Goal: Task Accomplishment & Management: Manage account settings

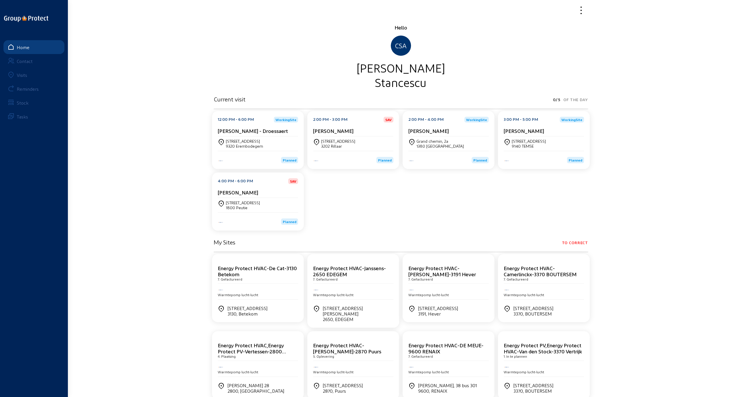
click at [238, 134] on cam-card-title "[PERSON_NAME] - Droessaert" at bounding box center [253, 131] width 70 height 6
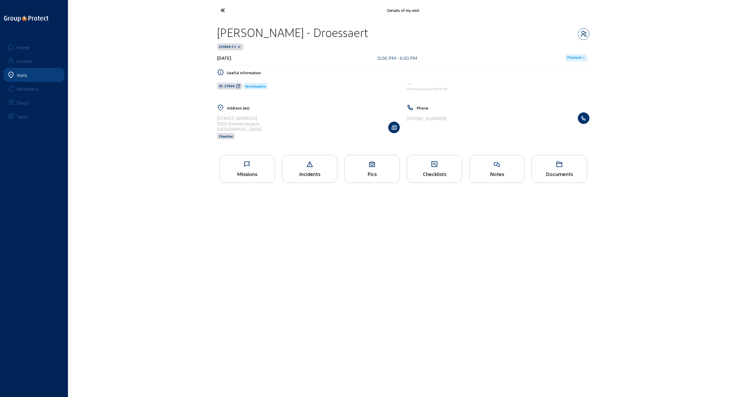
click at [249, 168] on div "Missions" at bounding box center [246, 169] width 55 height 28
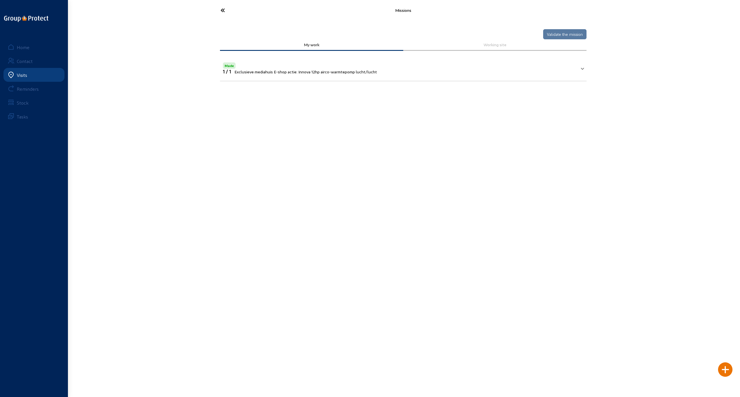
click at [222, 10] on icon at bounding box center [244, 10] width 53 height 10
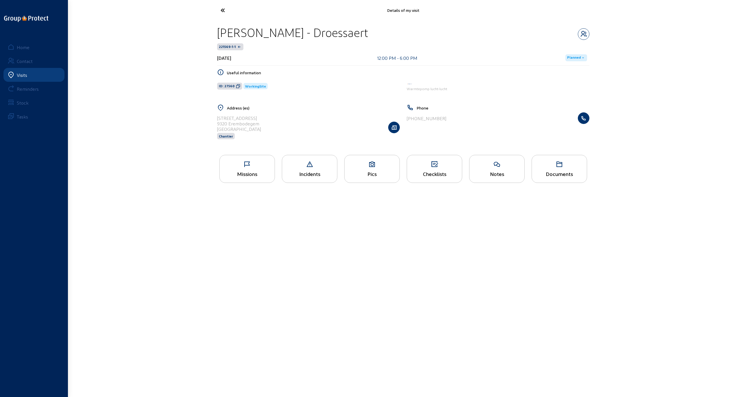
click at [222, 10] on icon at bounding box center [244, 10] width 53 height 10
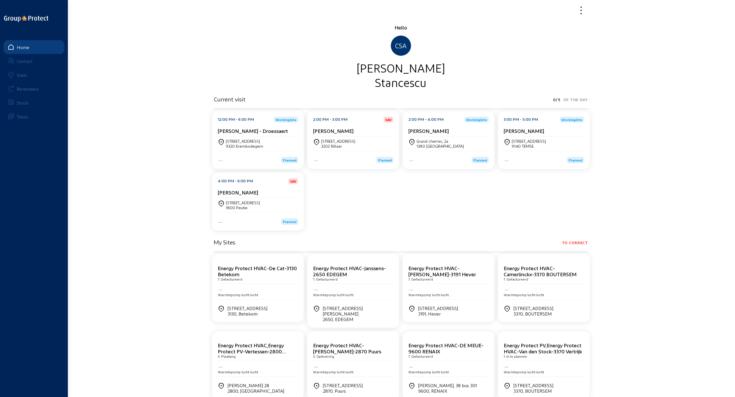
click at [336, 142] on div "[STREET_ADDRESS]" at bounding box center [338, 141] width 34 height 5
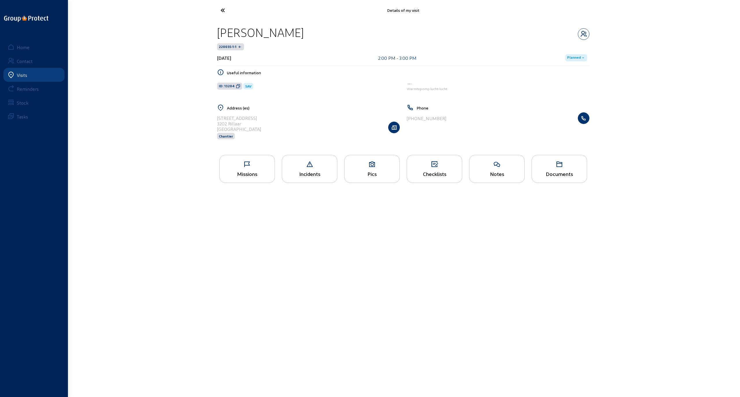
click at [246, 164] on icon at bounding box center [247, 164] width 55 height 7
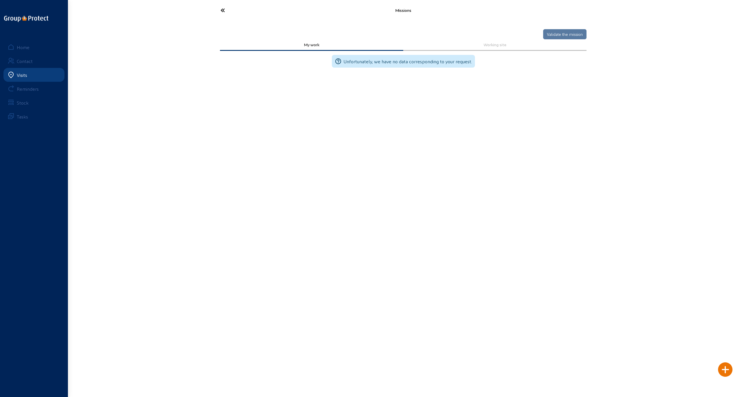
click at [223, 9] on icon at bounding box center [244, 10] width 53 height 10
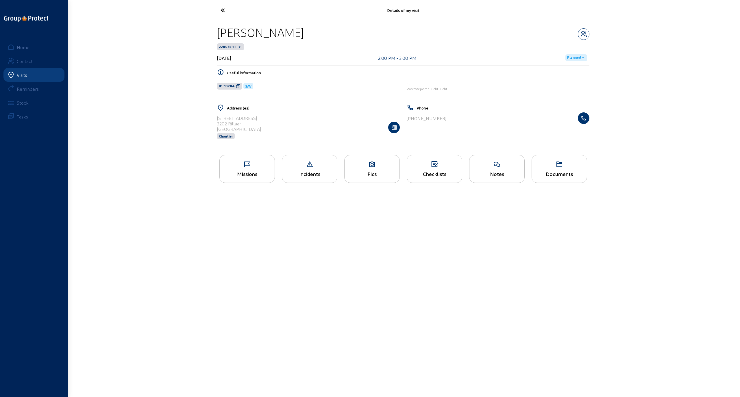
click at [223, 9] on icon at bounding box center [244, 10] width 53 height 10
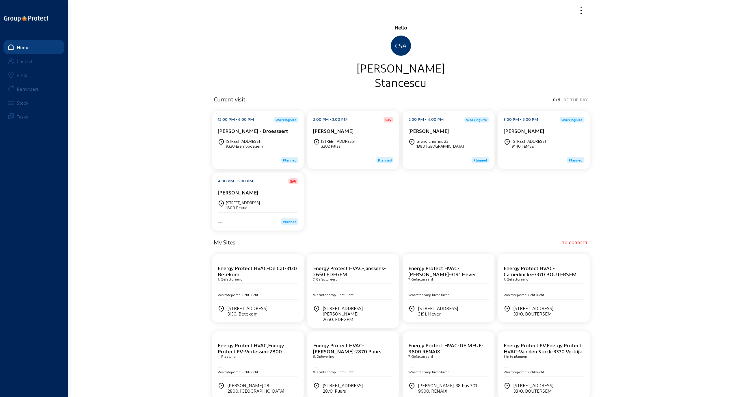
click at [443, 142] on div "Grand chemin, 2a" at bounding box center [440, 141] width 47 height 5
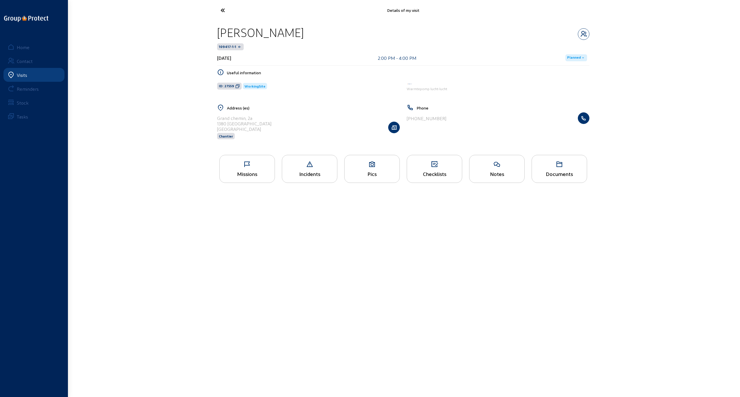
click at [242, 171] on div "Missions" at bounding box center [247, 174] width 55 height 6
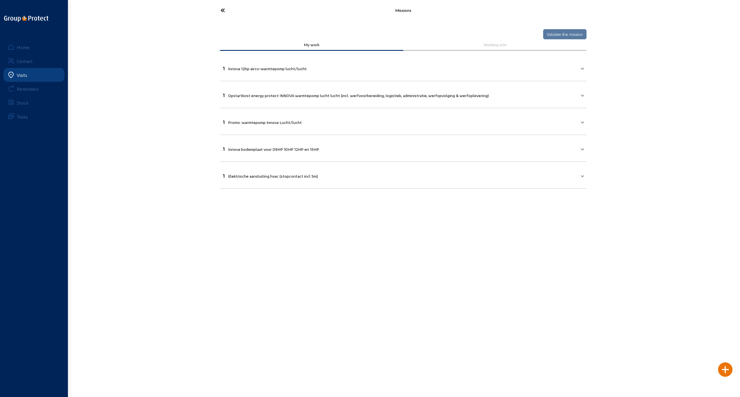
click at [221, 10] on icon at bounding box center [244, 10] width 53 height 10
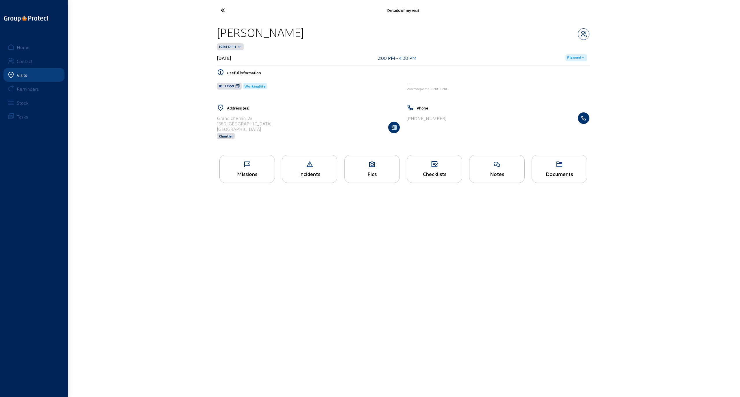
click at [243, 169] on div "Missions" at bounding box center [246, 169] width 55 height 28
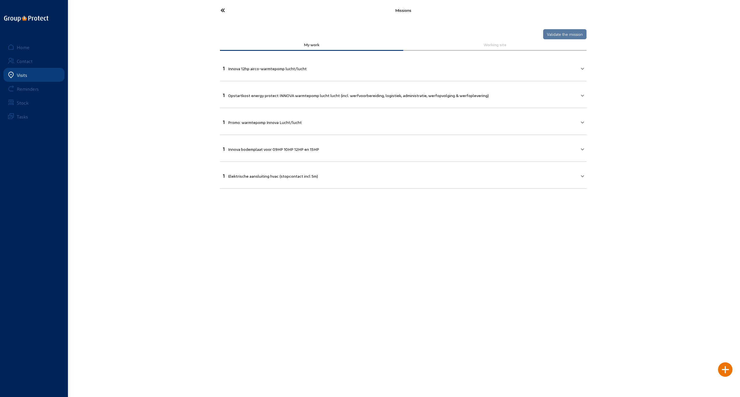
click at [578, 69] on span "1 Innova 12hp airco-warmtepomp lucht/lucht" at bounding box center [402, 67] width 358 height 7
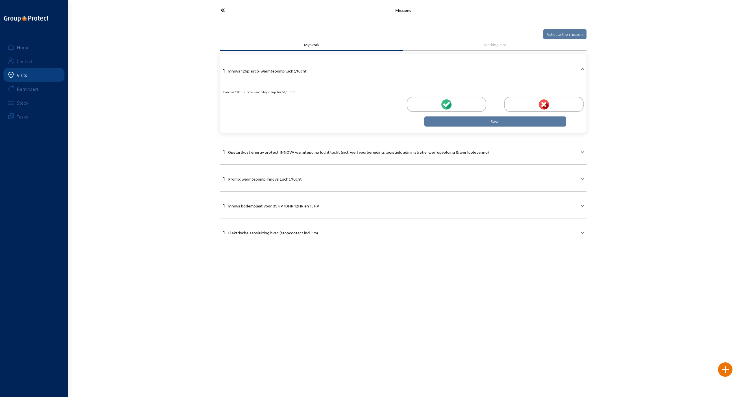
click at [443, 102] on circle at bounding box center [446, 104] width 10 height 10
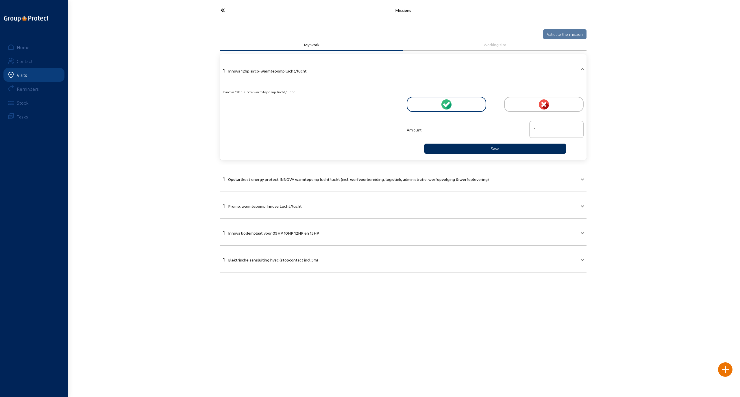
click at [473, 147] on button "Save" at bounding box center [495, 149] width 142 height 10
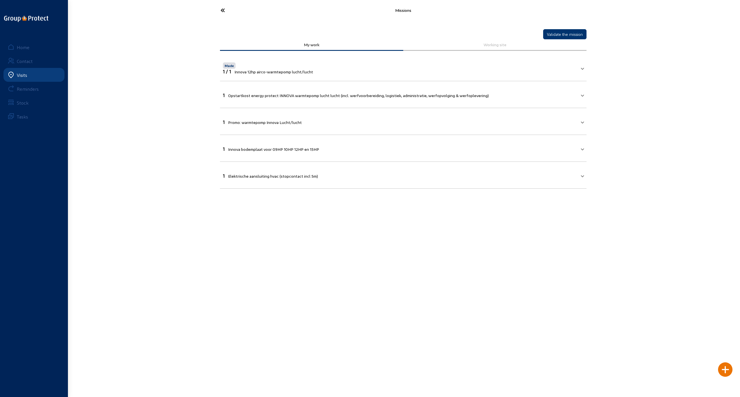
click at [553, 98] on mat-expansion-panel-header "1 Opstartkost energy protect INNOVA warmtepomp lucht lucht (incl. werfvoorberei…" at bounding box center [403, 95] width 366 height 20
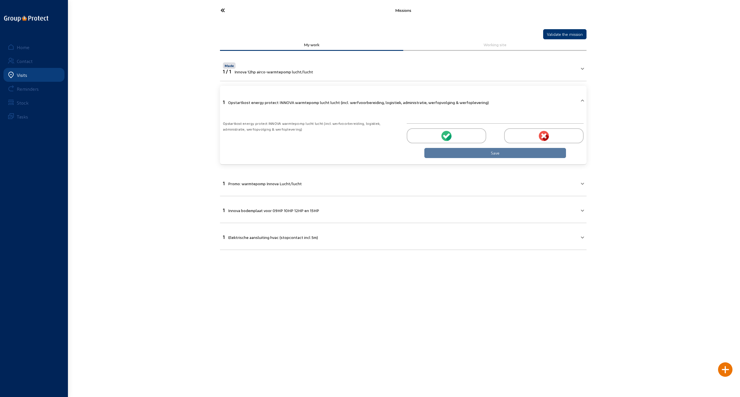
click at [458, 133] on div at bounding box center [445, 135] width 79 height 15
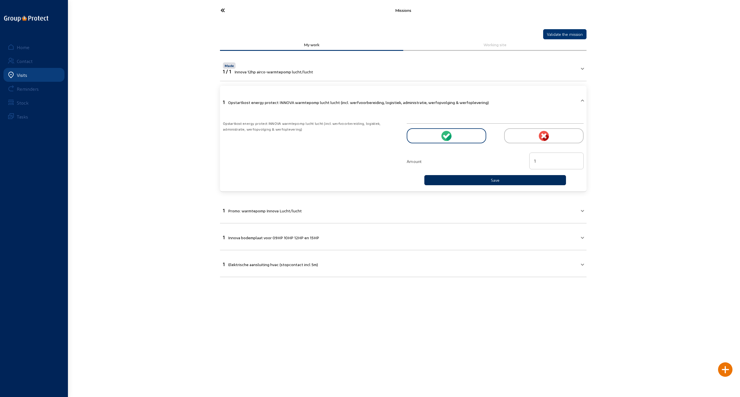
click at [479, 179] on button "Save" at bounding box center [495, 180] width 142 height 10
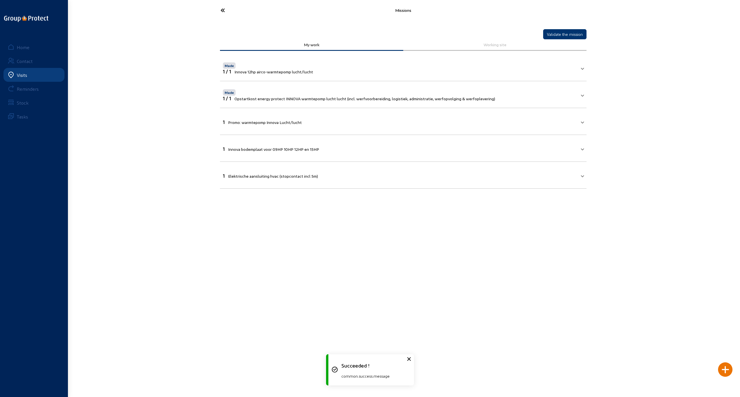
click at [332, 122] on mat-panel-title "1 Promo: warmtepomp Innova Lucht/lucht" at bounding box center [400, 121] width 354 height 7
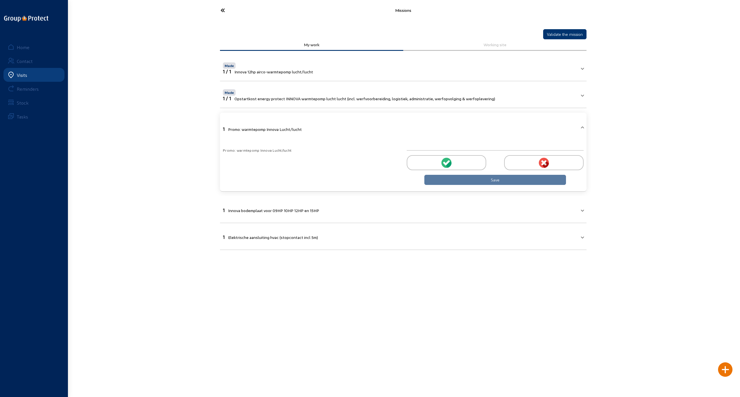
click at [454, 162] on div at bounding box center [445, 162] width 79 height 15
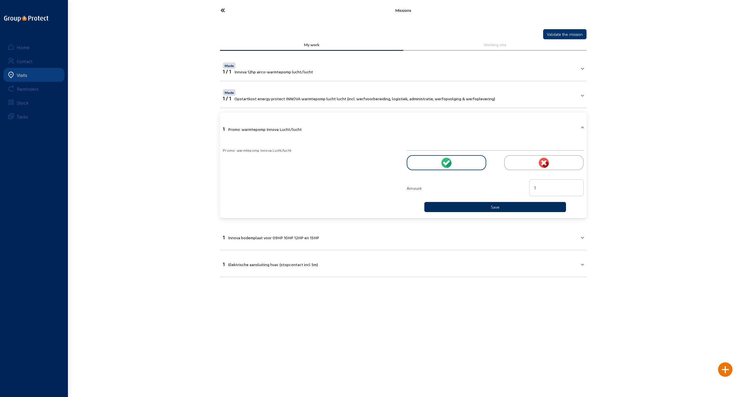
click at [485, 205] on button "Save" at bounding box center [495, 207] width 142 height 10
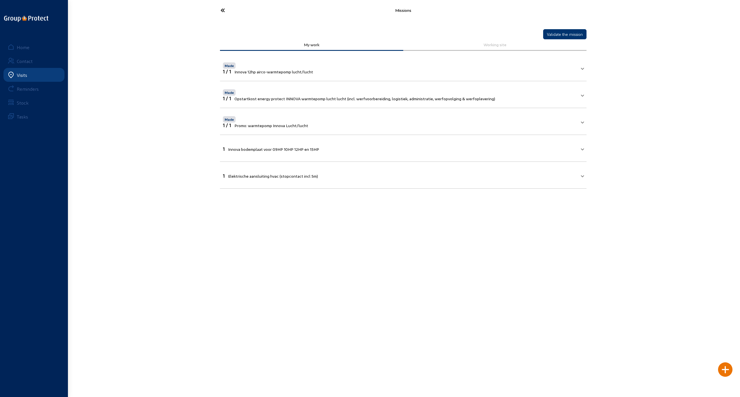
click at [428, 175] on mat-panel-title "1 Elektrische aansluiting hvac (stopcontact incl 5m)" at bounding box center [400, 175] width 354 height 7
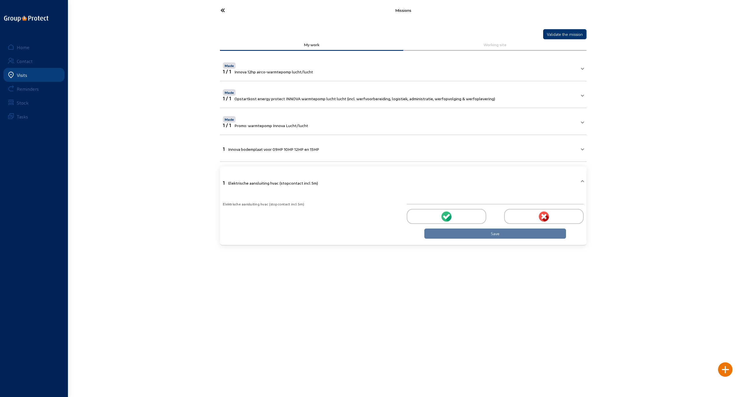
click at [448, 215] on icon at bounding box center [447, 216] width 5 height 5
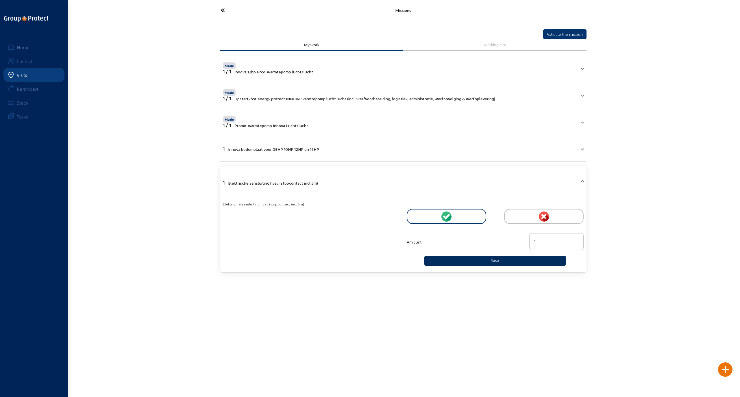
click at [472, 258] on button "Save" at bounding box center [495, 261] width 142 height 10
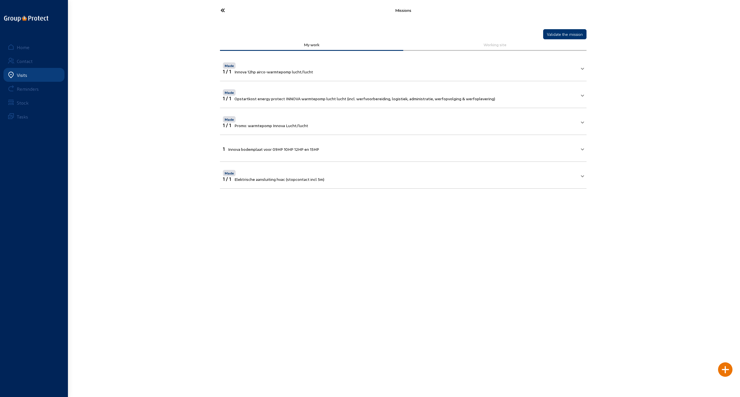
click at [239, 149] on span "Innova bodemplaat voor 09HP 10HP 12HP en 15HP" at bounding box center [273, 149] width 91 height 5
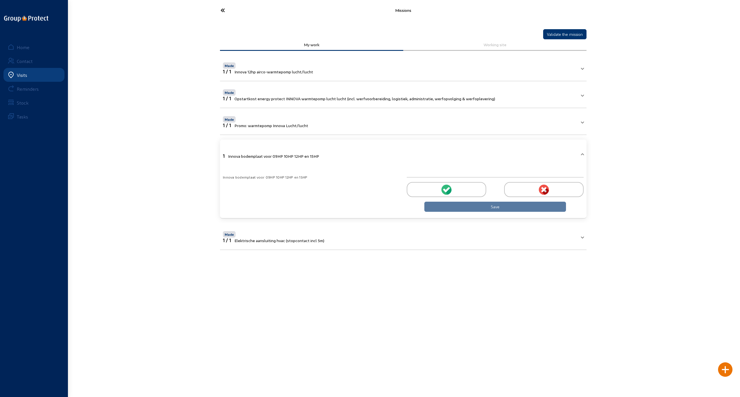
click at [435, 189] on div at bounding box center [445, 189] width 79 height 15
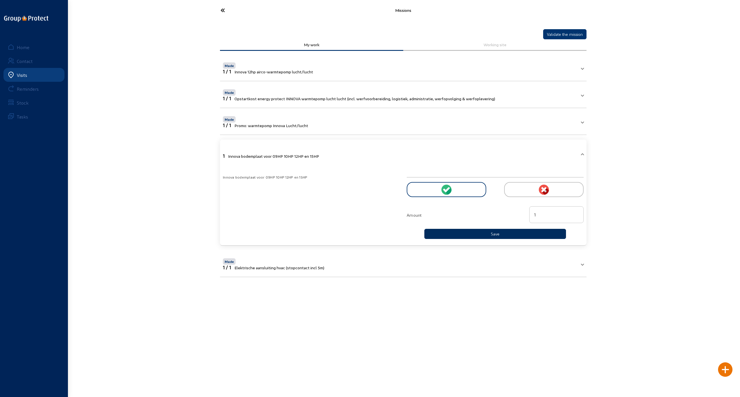
click at [477, 233] on button "Save" at bounding box center [495, 234] width 142 height 10
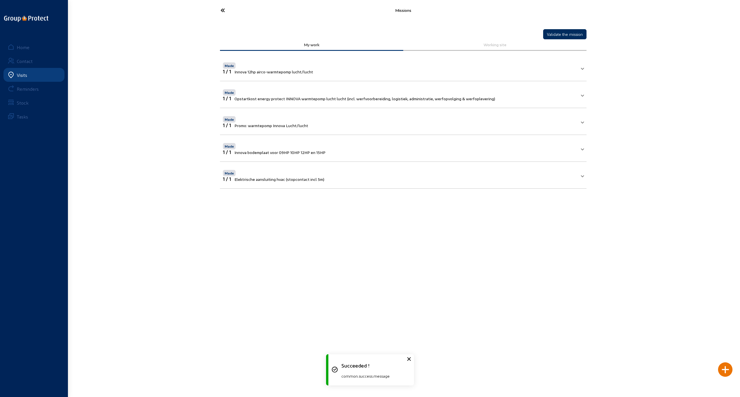
click at [564, 33] on button "Validate the mission" at bounding box center [564, 34] width 43 height 10
click at [223, 11] on icon at bounding box center [244, 10] width 53 height 10
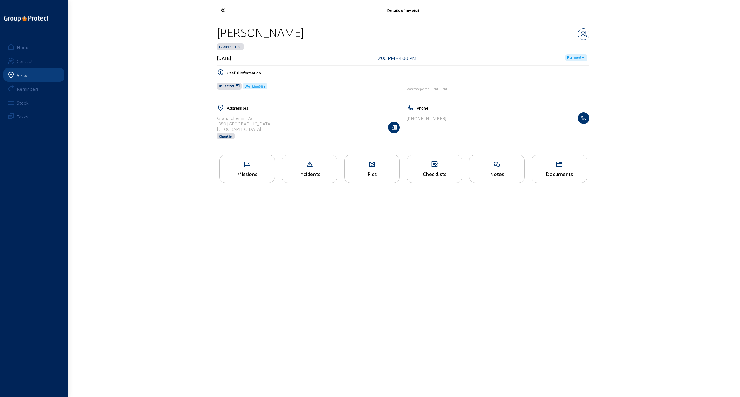
click at [224, 8] on icon at bounding box center [244, 10] width 53 height 10
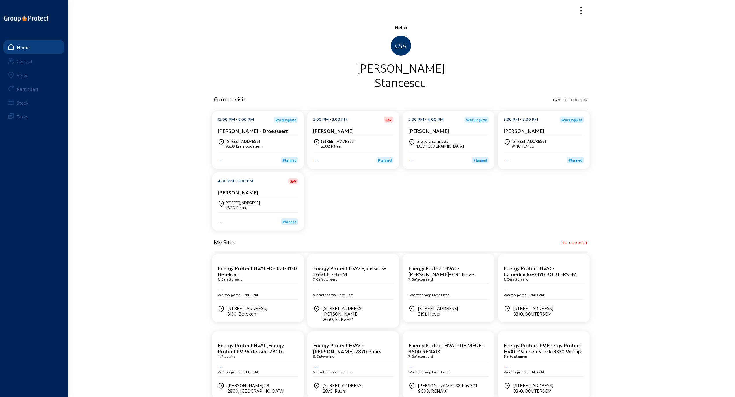
click at [529, 139] on div "[STREET_ADDRESS]" at bounding box center [529, 141] width 34 height 5
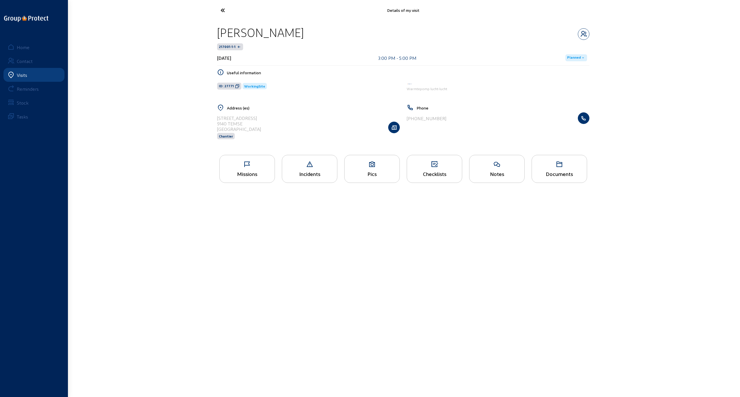
click at [249, 167] on icon at bounding box center [247, 164] width 55 height 7
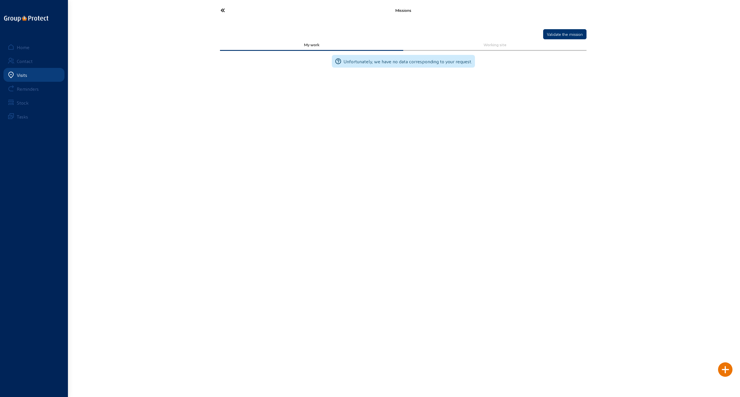
click at [219, 6] on icon at bounding box center [244, 10] width 53 height 10
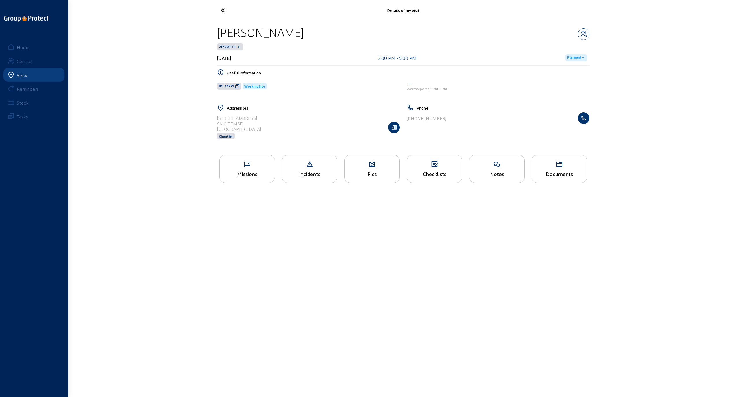
click at [222, 8] on icon at bounding box center [244, 10] width 53 height 10
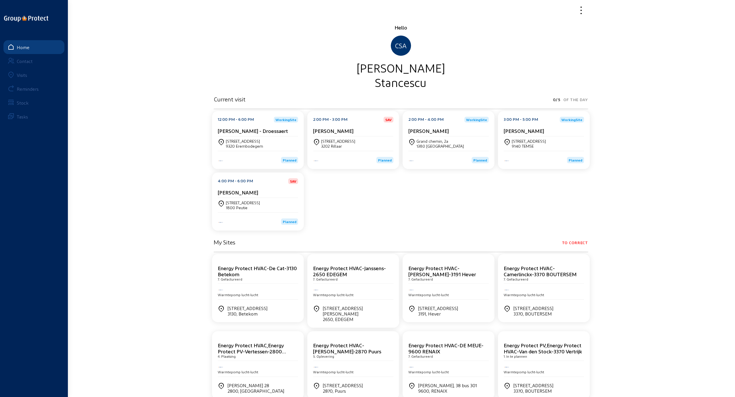
click at [245, 205] on div "[STREET_ADDRESS]" at bounding box center [243, 202] width 34 height 5
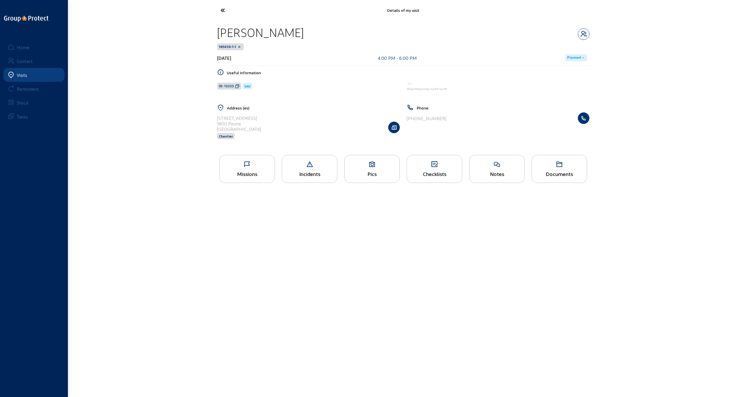
click at [243, 169] on div "Missions" at bounding box center [246, 169] width 55 height 28
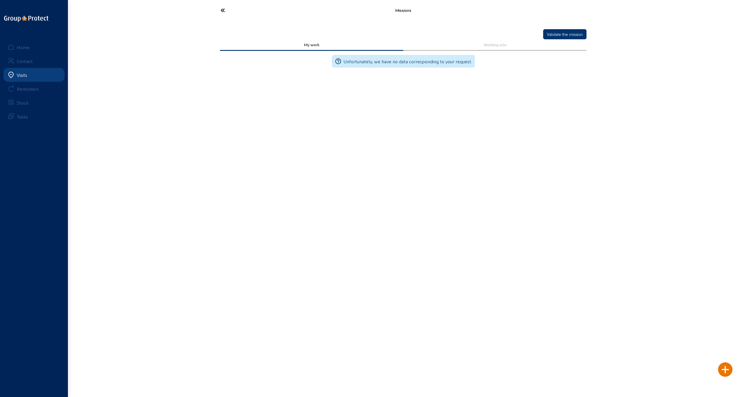
click at [221, 10] on icon at bounding box center [244, 10] width 53 height 10
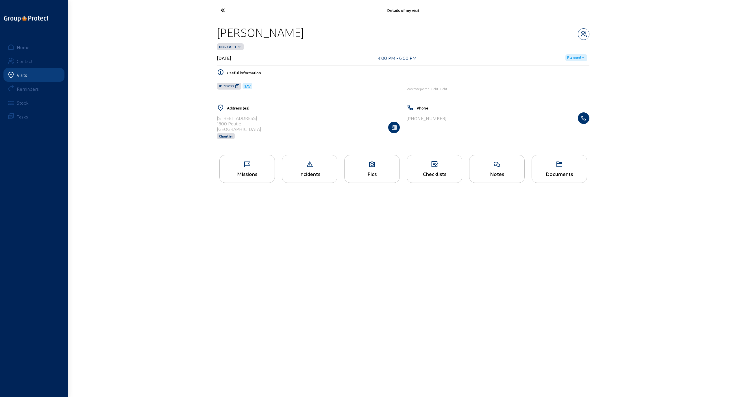
click at [221, 10] on icon at bounding box center [244, 10] width 53 height 10
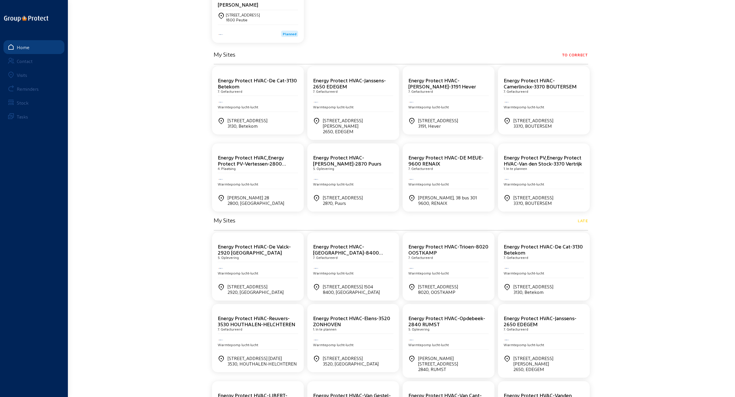
scroll to position [162, 0]
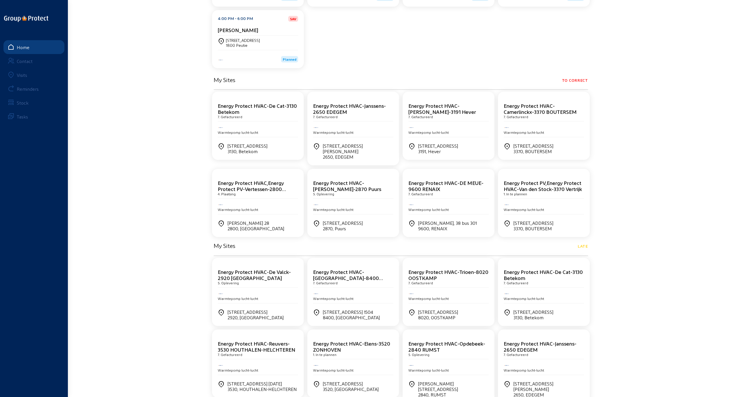
click at [247, 114] on div "Energy Protect HVAC-De Cat-3130 Betekom" at bounding box center [258, 109] width 80 height 12
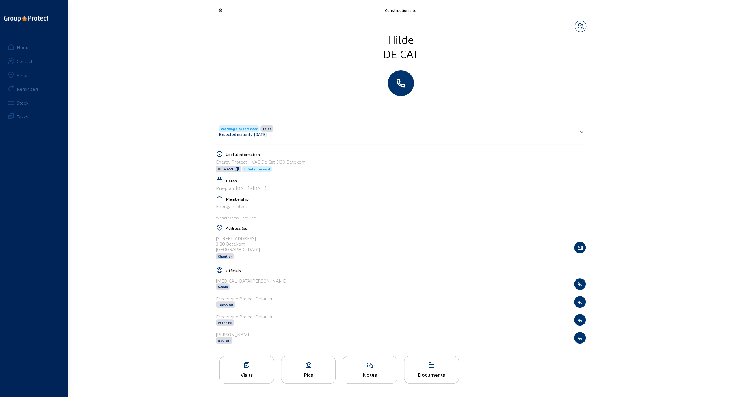
click at [220, 10] on icon at bounding box center [242, 10] width 53 height 10
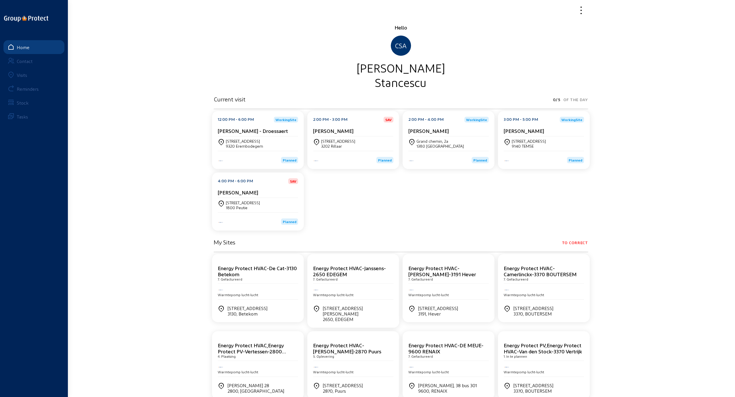
click at [24, 74] on div "Visits" at bounding box center [22, 74] width 10 height 5
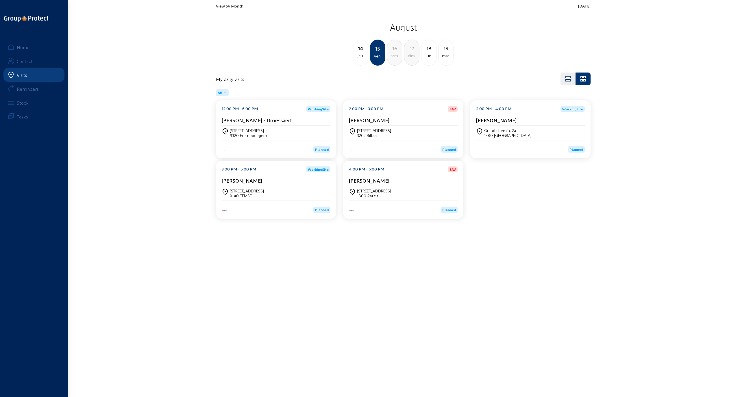
click at [430, 54] on div "lun." at bounding box center [428, 55] width 15 height 7
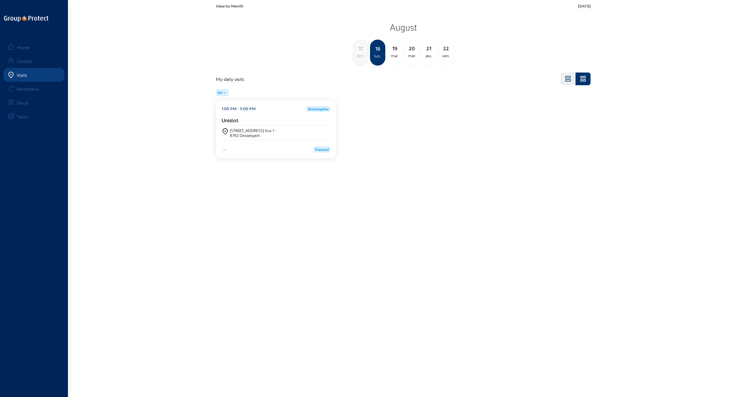
click at [244, 132] on div "[STREET_ADDRESS] bus 1 -" at bounding box center [253, 130] width 47 height 5
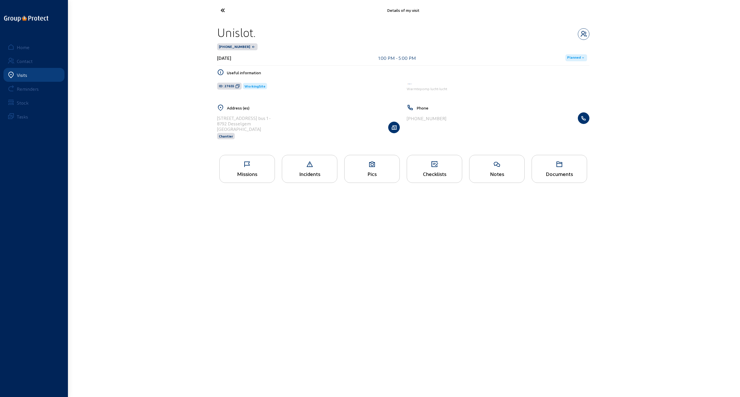
click at [247, 168] on div "Missions" at bounding box center [246, 169] width 55 height 28
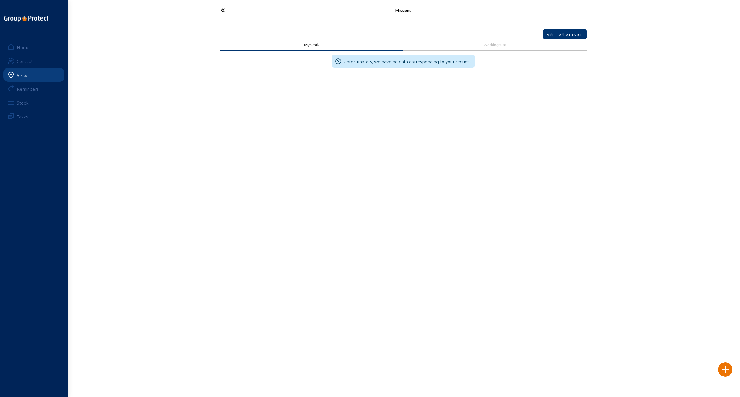
click at [221, 9] on icon at bounding box center [244, 10] width 53 height 10
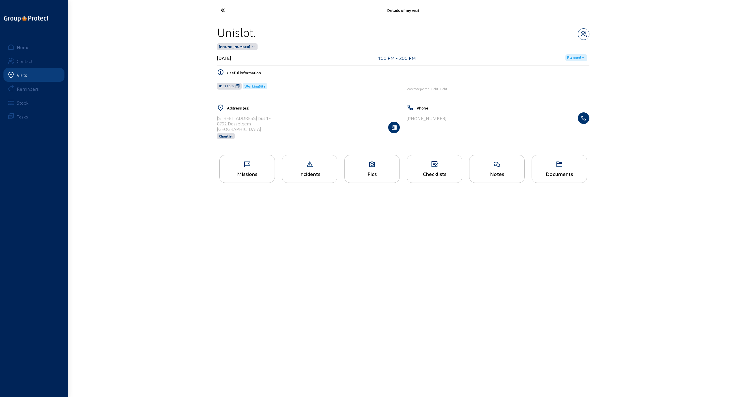
click at [379, 169] on div "Pics" at bounding box center [371, 169] width 55 height 28
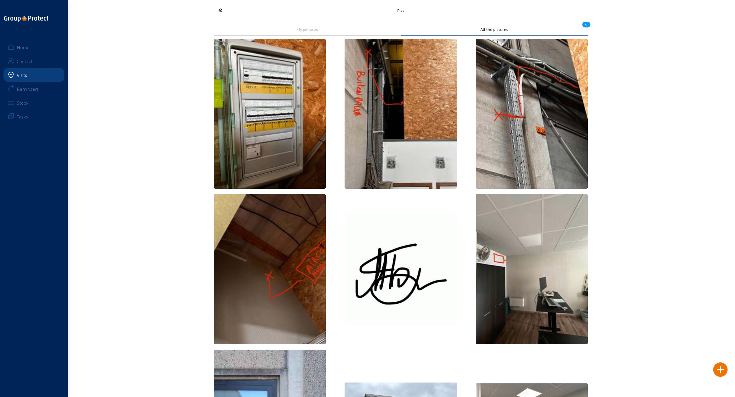
click at [220, 9] on icon at bounding box center [242, 10] width 53 height 10
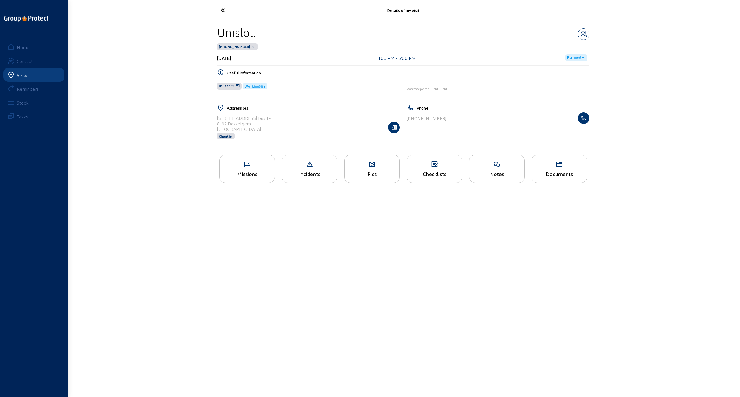
click at [223, 10] on icon at bounding box center [244, 10] width 53 height 10
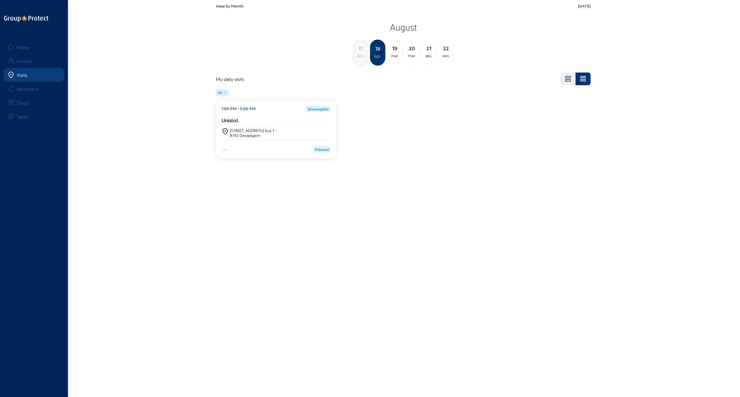
click at [395, 51] on div "19" at bounding box center [394, 48] width 15 height 8
click at [246, 132] on div "[STREET_ADDRESS]" at bounding box center [247, 130] width 34 height 5
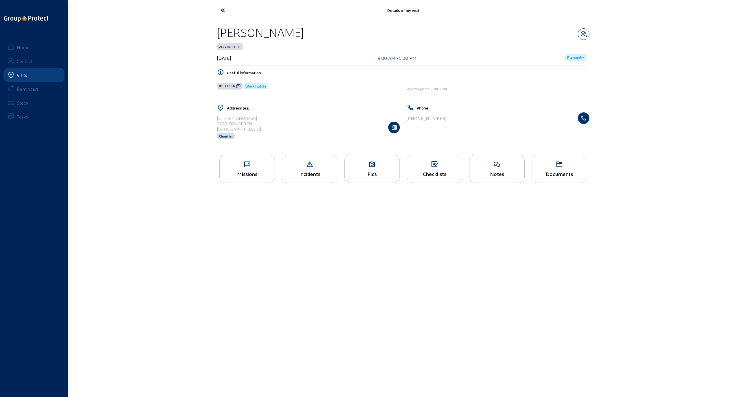
click at [246, 167] on icon at bounding box center [247, 164] width 55 height 7
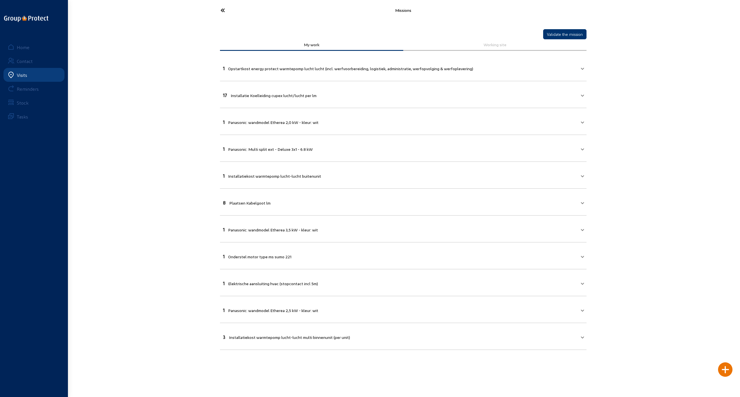
click at [222, 10] on icon at bounding box center [244, 10] width 53 height 10
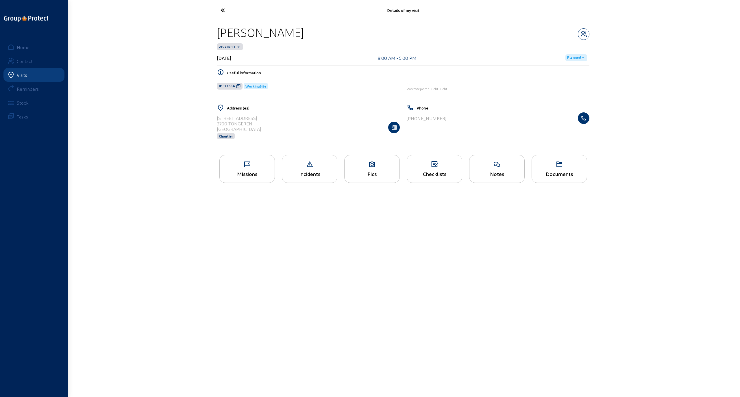
click at [368, 171] on div "Pics" at bounding box center [371, 174] width 55 height 6
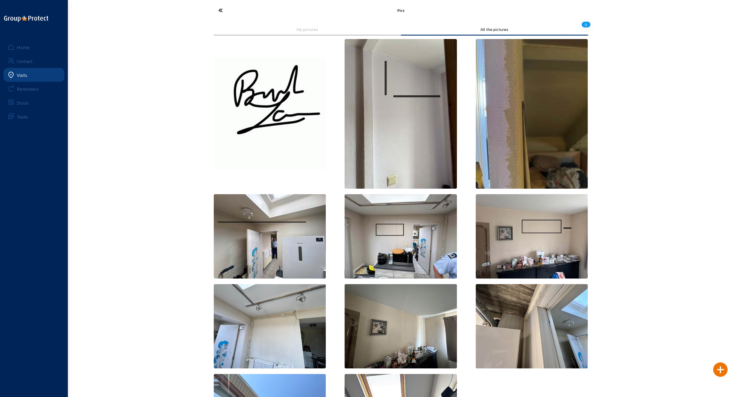
click at [218, 10] on icon at bounding box center [242, 10] width 53 height 10
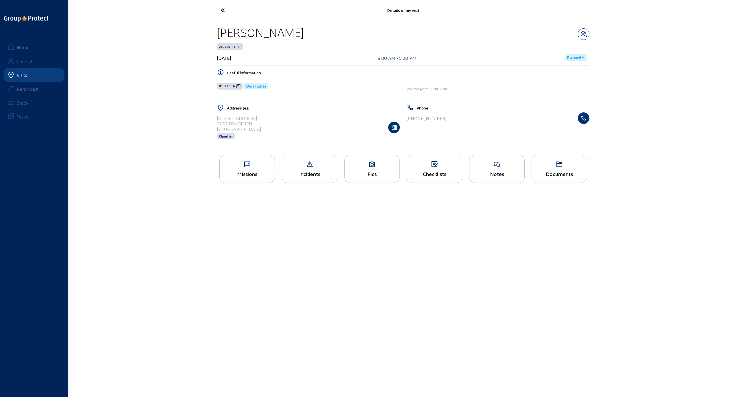
click at [252, 172] on div "Missions" at bounding box center [247, 174] width 55 height 6
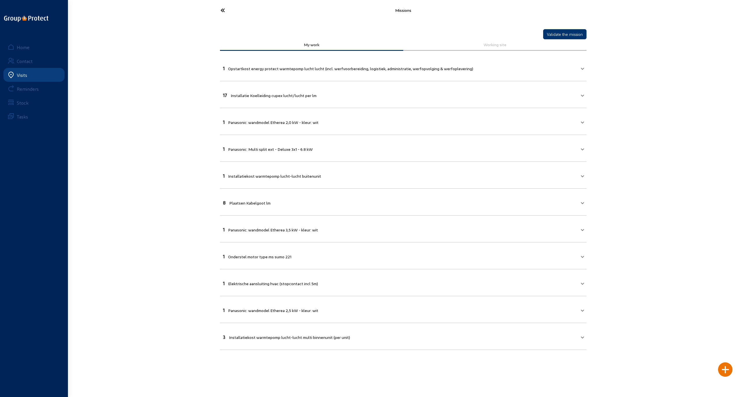
click at [222, 11] on icon at bounding box center [244, 10] width 53 height 10
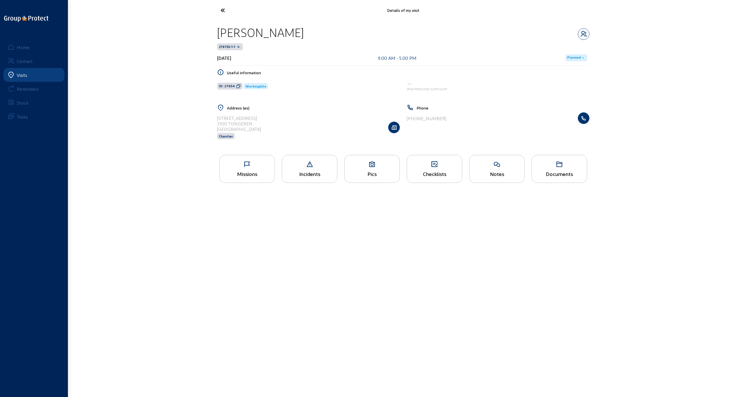
click at [222, 11] on icon at bounding box center [244, 10] width 53 height 10
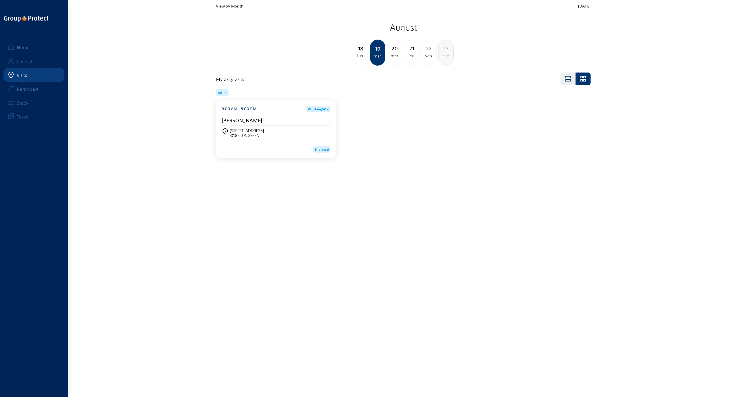
click at [395, 54] on div "mer." at bounding box center [394, 55] width 15 height 7
click at [360, 55] on div "mar." at bounding box center [360, 55] width 15 height 7
click at [360, 55] on div "lun." at bounding box center [360, 55] width 15 height 7
click at [396, 53] on div "mar." at bounding box center [394, 55] width 15 height 7
click at [394, 54] on div "mer." at bounding box center [394, 55] width 15 height 7
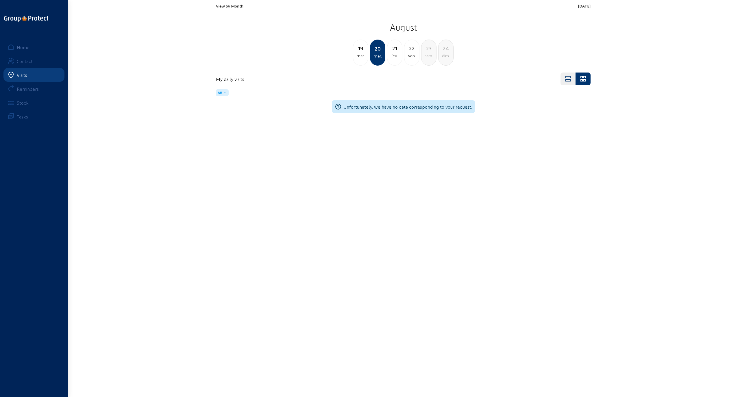
click at [395, 53] on div "jeu." at bounding box center [394, 55] width 15 height 7
click at [358, 52] on div "mer." at bounding box center [360, 55] width 15 height 7
click at [362, 53] on div "mar." at bounding box center [360, 55] width 15 height 7
click at [360, 53] on div "lun." at bounding box center [360, 55] width 15 height 7
click at [134, 114] on div "View by Month [DATE] [DATE] dim. 18 lun. [DATE] mer. 21 jeu. 22 ven. My daily v…" at bounding box center [370, 84] width 740 height 168
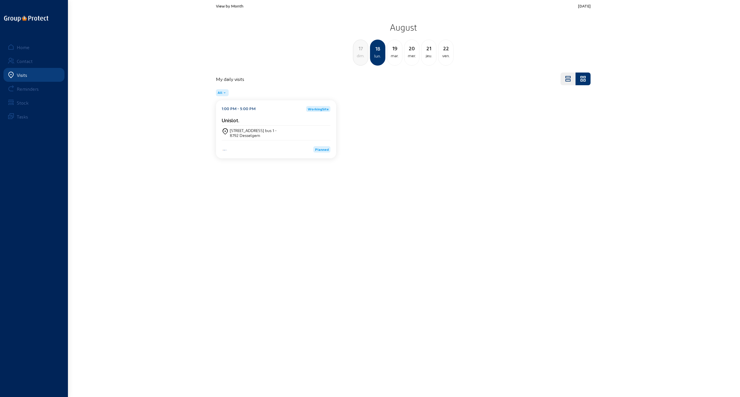
click at [226, 5] on span "View by Month" at bounding box center [229, 5] width 27 height 5
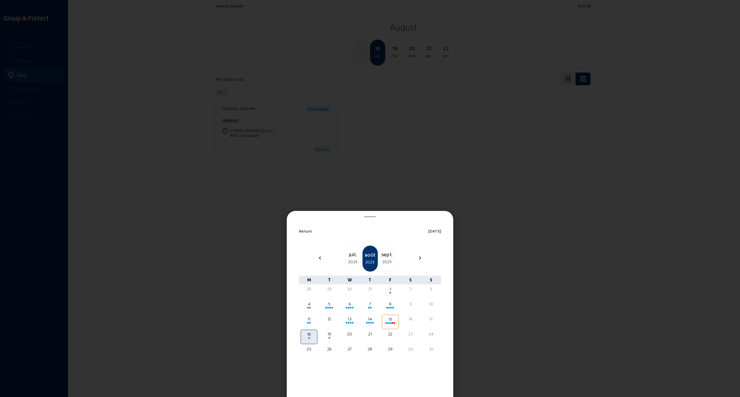
click at [385, 261] on div "2025" at bounding box center [387, 261] width 15 height 7
click at [308, 322] on span at bounding box center [309, 323] width 2 height 2
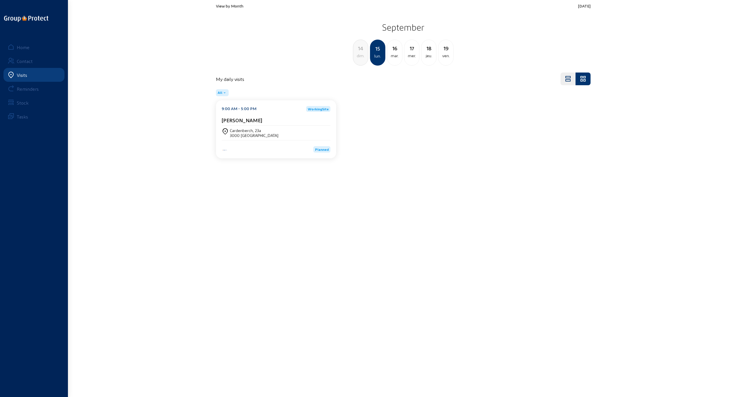
click at [273, 132] on div "Cardenberch, 23a 3000 [GEOGRAPHIC_DATA]" at bounding box center [276, 133] width 109 height 10
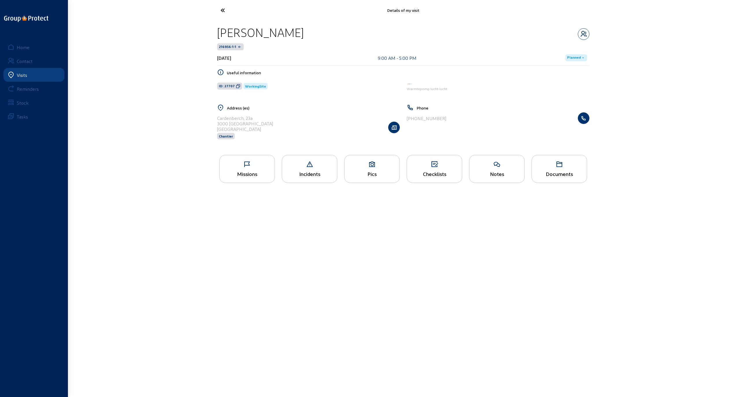
click at [247, 168] on div "Missions" at bounding box center [246, 169] width 55 height 28
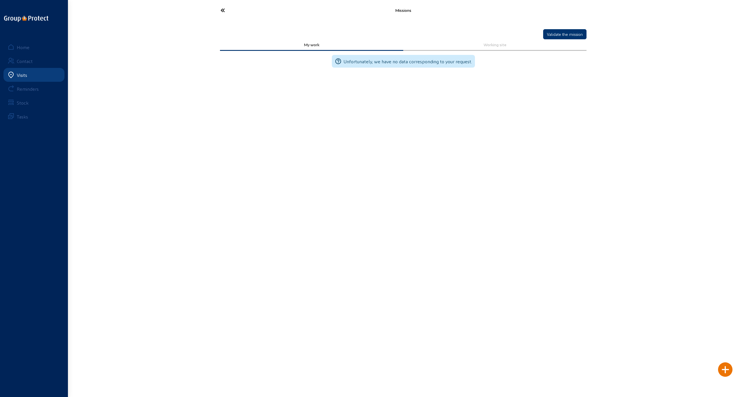
click at [224, 8] on icon at bounding box center [244, 10] width 53 height 10
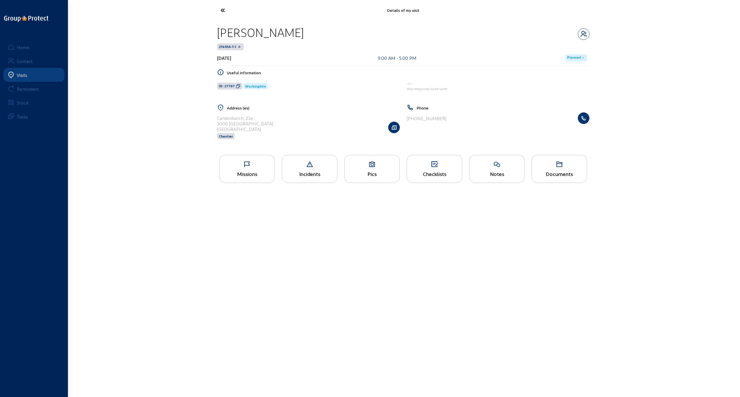
click at [376, 171] on div "Pics" at bounding box center [371, 174] width 55 height 6
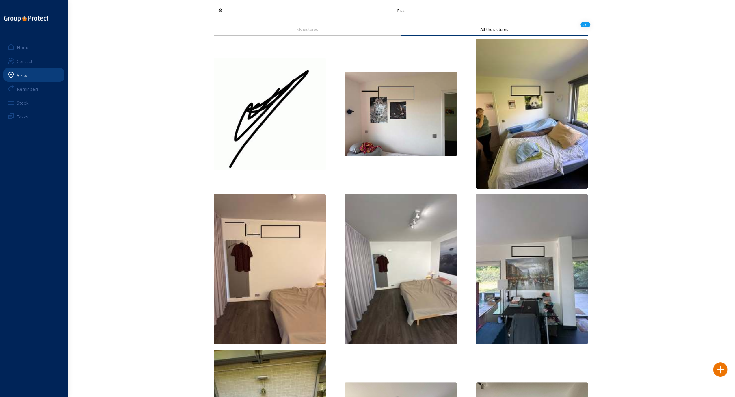
click at [219, 10] on icon at bounding box center [242, 10] width 53 height 10
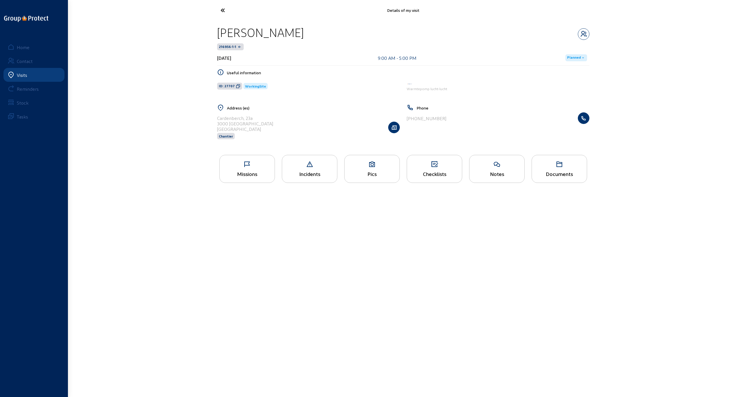
click at [219, 10] on icon at bounding box center [244, 10] width 53 height 10
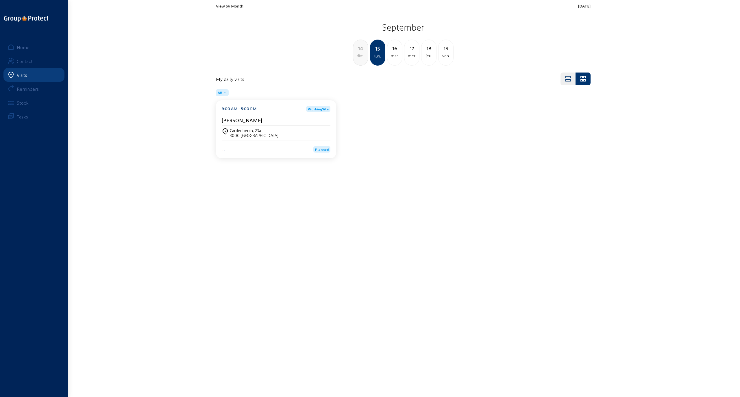
click at [219, 10] on div "View by Month [DATE] [DATE] dim. 15 lun. [DATE] mer. 18 jeu. 19 ven." at bounding box center [403, 34] width 374 height 62
click at [224, 7] on span "View by Month" at bounding box center [229, 5] width 27 height 5
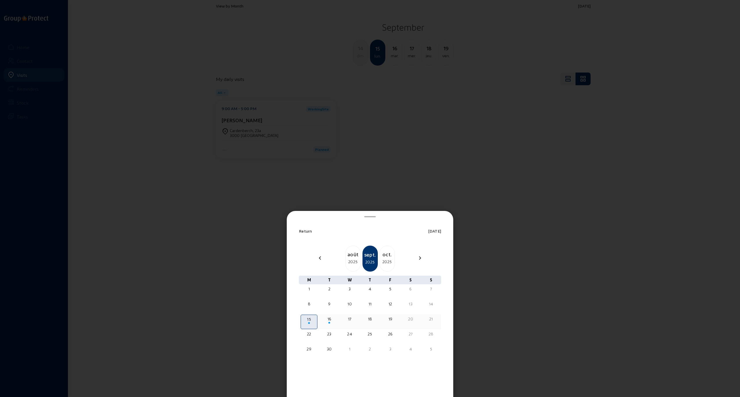
click at [328, 320] on div "16" at bounding box center [329, 319] width 16 height 6
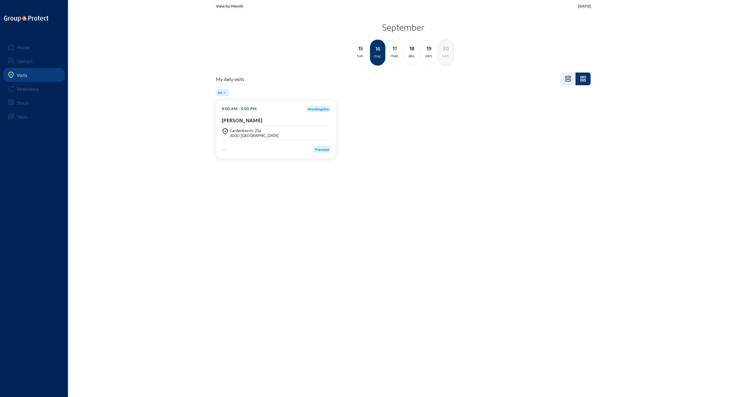
click at [241, 132] on div "Cardenberch, 23a" at bounding box center [254, 130] width 49 height 5
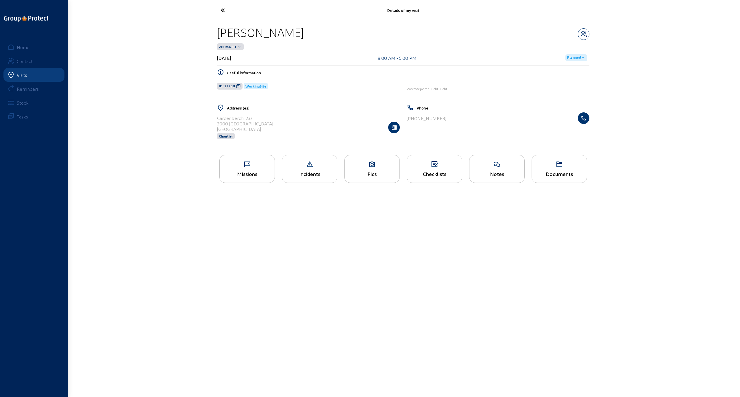
click at [369, 168] on div "Pics" at bounding box center [371, 169] width 55 height 28
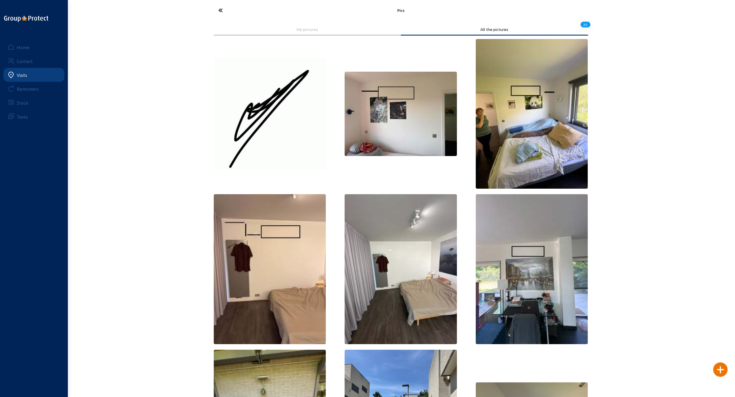
click at [219, 9] on icon at bounding box center [242, 10] width 53 height 10
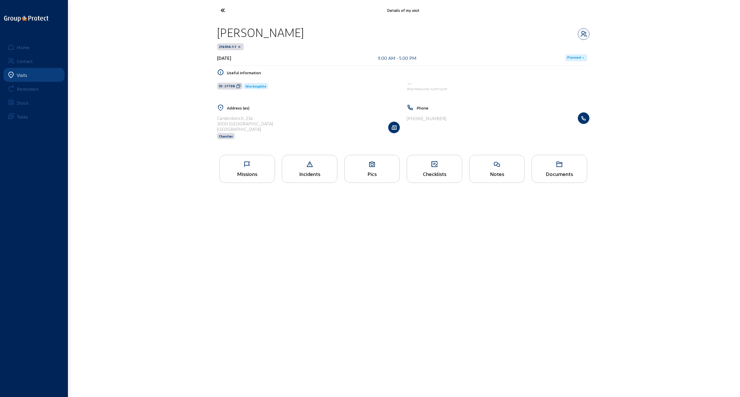
click at [221, 9] on icon at bounding box center [244, 10] width 53 height 10
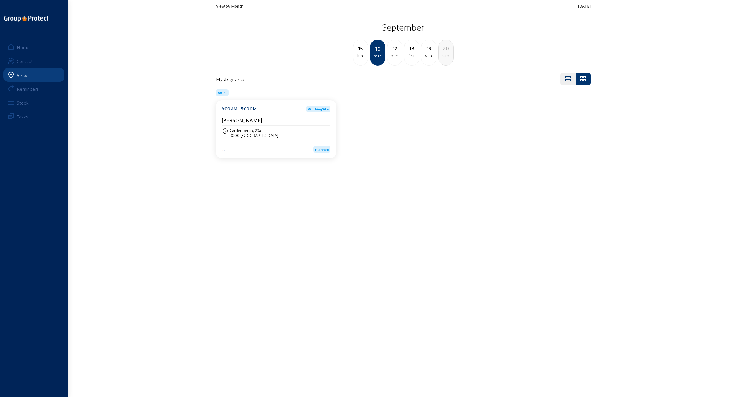
click at [361, 55] on div "lun." at bounding box center [360, 55] width 15 height 7
click at [361, 55] on div "dim." at bounding box center [360, 55] width 15 height 7
click at [231, 5] on span "View by Month" at bounding box center [229, 5] width 27 height 5
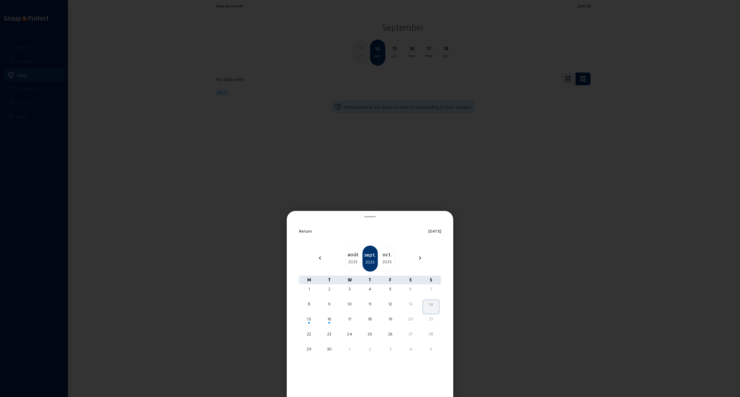
click at [348, 259] on div "2025" at bounding box center [353, 261] width 15 height 7
click at [196, 247] on div at bounding box center [370, 198] width 740 height 397
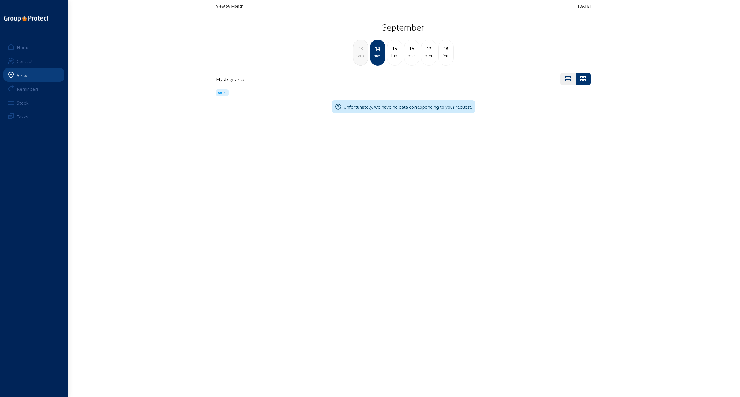
click at [224, 5] on span "View by Month" at bounding box center [229, 5] width 27 height 5
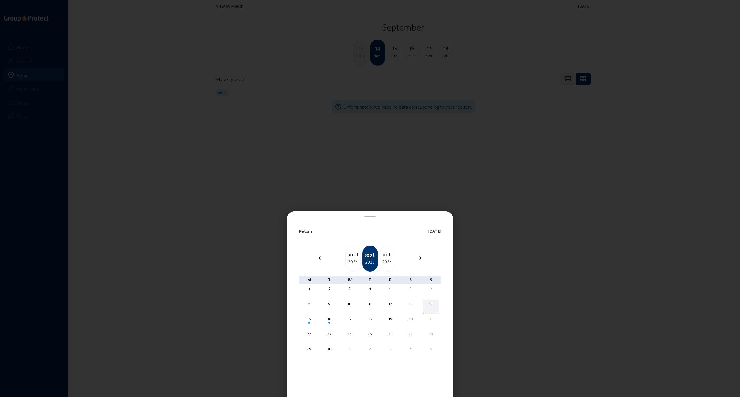
click at [353, 259] on div "2025" at bounding box center [353, 261] width 15 height 7
click at [309, 335] on div "18" at bounding box center [309, 334] width 16 height 6
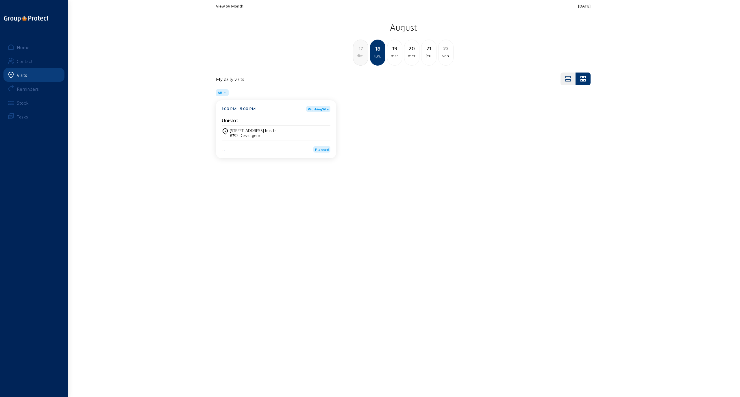
click at [253, 140] on div "1:00 PM - 5:00 PM WorkingSite Unislot. Pitantiestraat 117 bus 1 - 8792 Desselge…" at bounding box center [276, 129] width 120 height 58
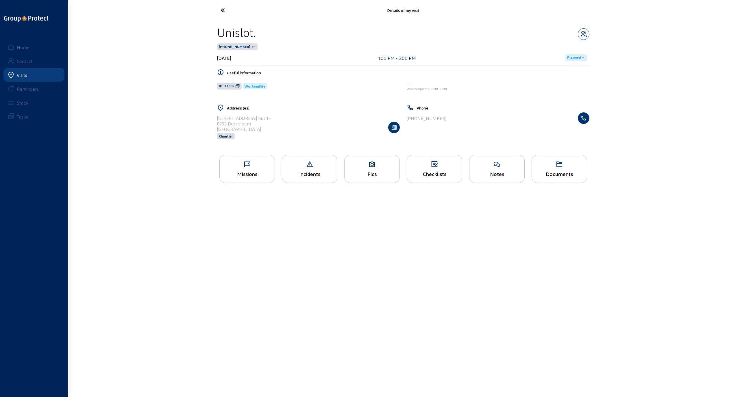
click at [248, 168] on div "Missions" at bounding box center [246, 169] width 55 height 28
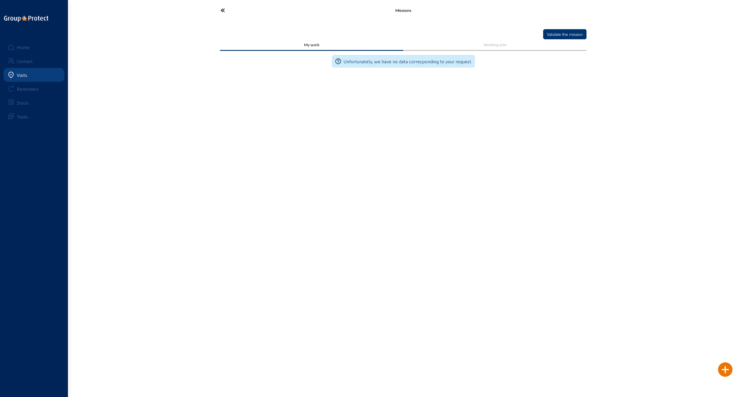
click at [222, 10] on icon at bounding box center [244, 10] width 53 height 10
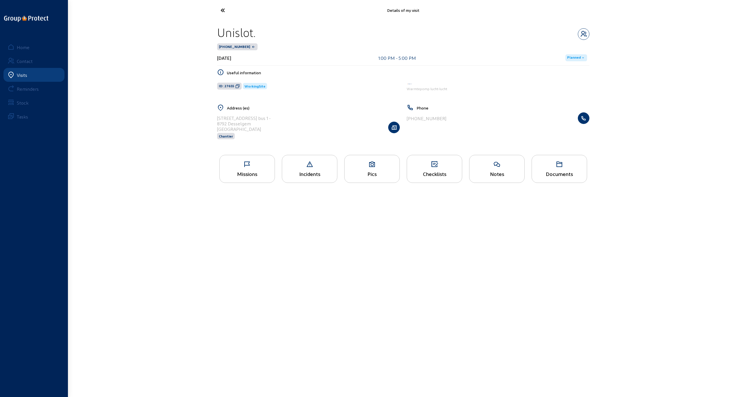
click at [372, 166] on icon at bounding box center [371, 164] width 55 height 7
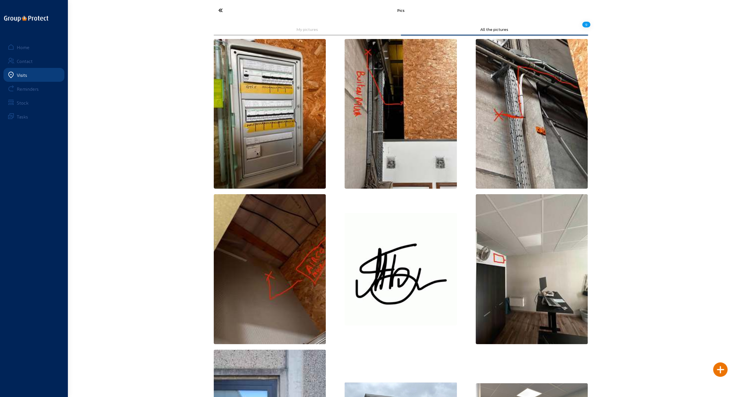
click at [220, 10] on icon at bounding box center [242, 10] width 53 height 10
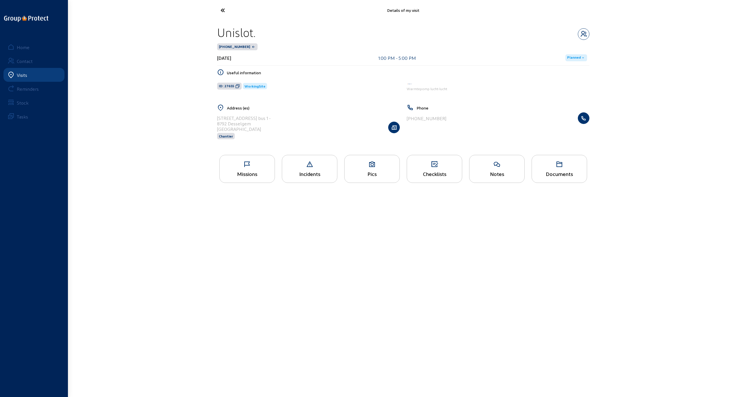
click at [438, 168] on div "Checklists" at bounding box center [433, 169] width 55 height 28
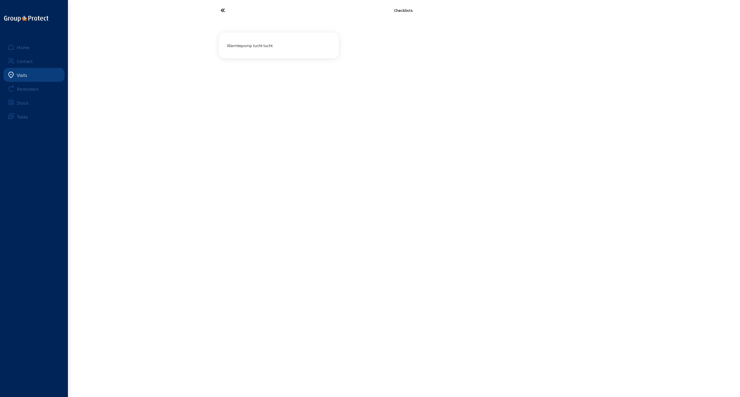
click at [256, 43] on div "Warmtepomp lucht-lucht" at bounding box center [278, 46] width 108 height 10
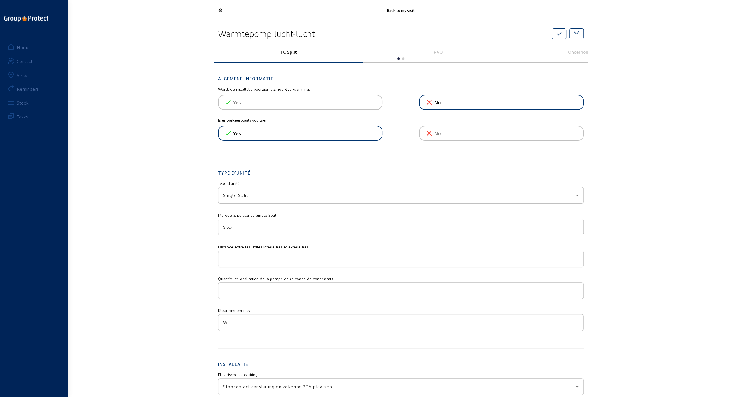
click at [220, 11] on icon at bounding box center [242, 10] width 53 height 10
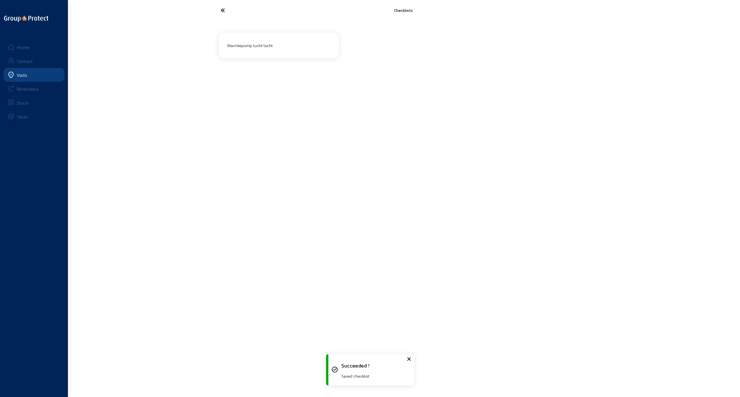
click at [224, 11] on icon at bounding box center [244, 10] width 53 height 10
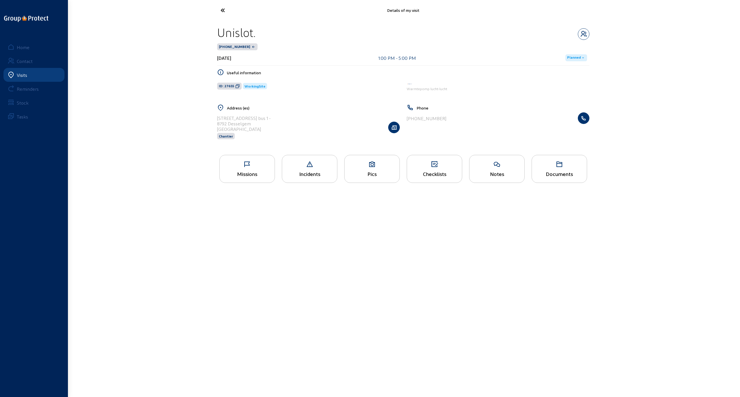
drag, startPoint x: 217, startPoint y: 116, endPoint x: 261, endPoint y: 124, distance: 44.6
click at [261, 124] on cam-list-title "[STREET_ADDRESS]" at bounding box center [243, 123] width 53 height 16
copy cam-list-title "Pitantiestraat 117 bus 1 - 8792 Desselgem"
